Goal: Navigation & Orientation: Find specific page/section

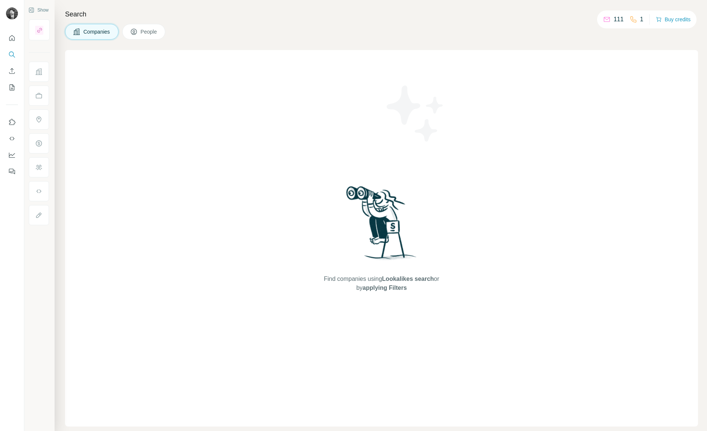
click at [15, 97] on div at bounding box center [12, 102] width 24 height 151
click at [14, 87] on icon "My lists" at bounding box center [11, 87] width 7 height 7
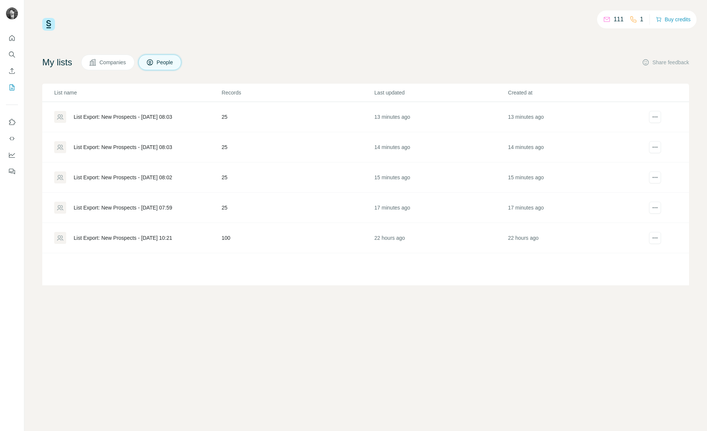
click at [120, 68] on button "Companies" at bounding box center [107, 63] width 53 height 16
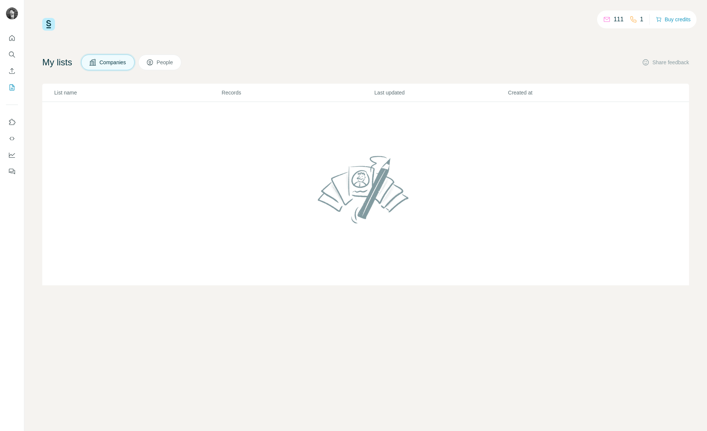
click at [164, 66] on button "People" at bounding box center [159, 63] width 43 height 16
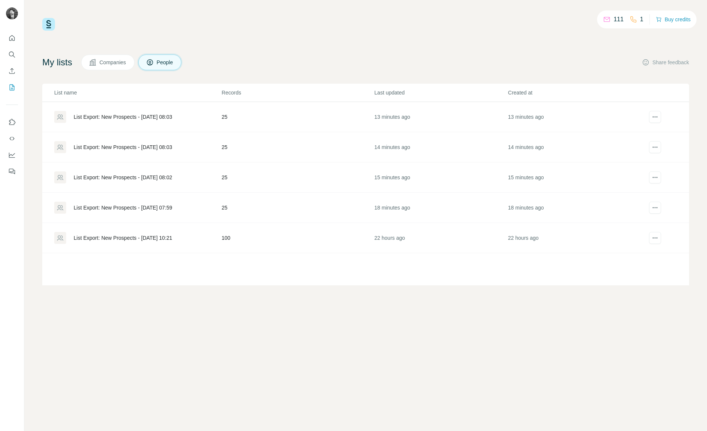
click at [130, 208] on div "List Export: New Prospects - [DATE] 07:59" at bounding box center [123, 207] width 99 height 7
click at [136, 177] on div "List Export: New Prospects - [DATE] 08:02" at bounding box center [123, 177] width 99 height 7
click at [138, 117] on div "List Export: New Prospects - [DATE] 08:03" at bounding box center [123, 116] width 99 height 7
click at [126, 235] on div "List Export: New Prospects - [DATE] 10:21" at bounding box center [123, 237] width 99 height 7
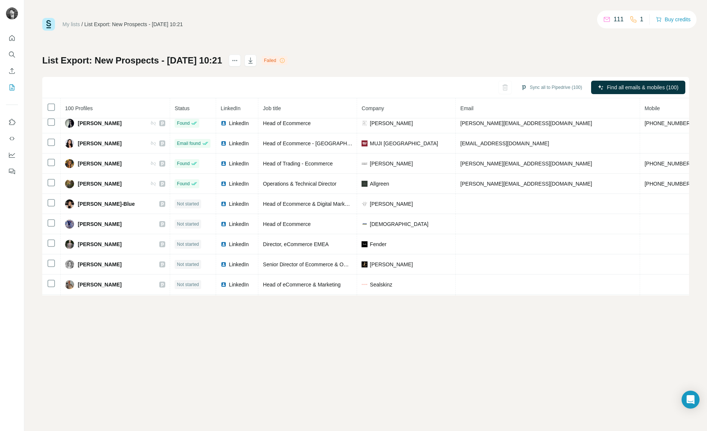
scroll to position [1841, 0]
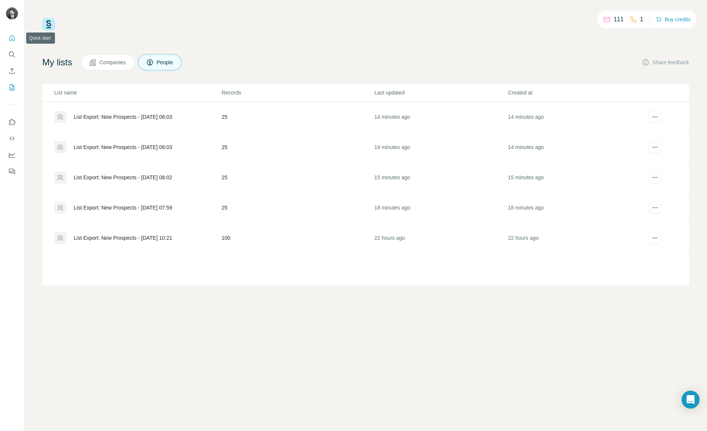
click at [10, 41] on icon "Quick start" at bounding box center [11, 37] width 7 height 7
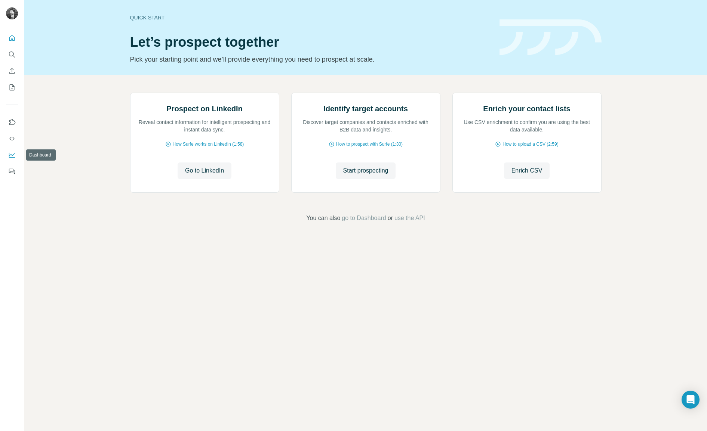
click at [10, 154] on icon "Dashboard" at bounding box center [12, 154] width 6 height 3
